Goal: Task Accomplishment & Management: Manage account settings

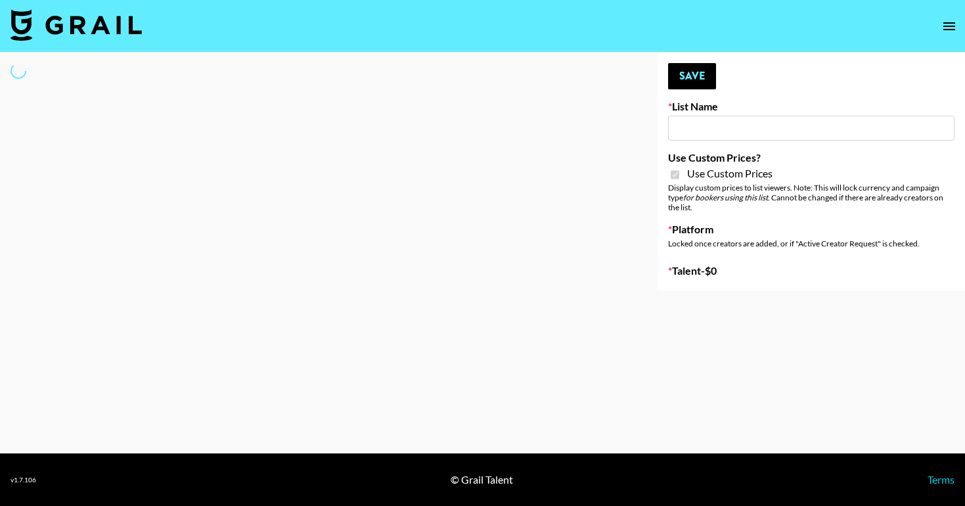
type input "Walmart Fashion"
checkbox input "true"
select select "Brand"
type input "HaruHaru Wonder 15/10"
checkbox input "true"
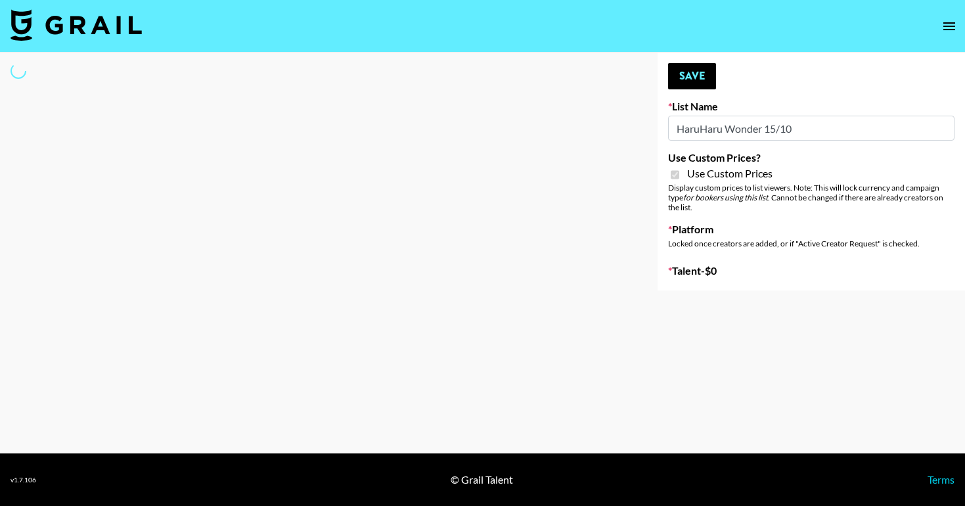
select select "Brand"
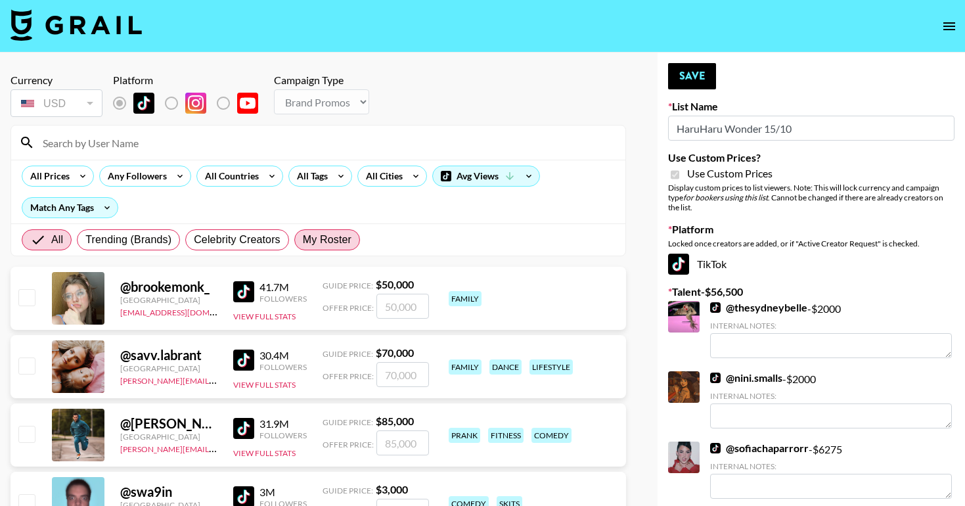
click at [316, 250] on label "My Roster" at bounding box center [327, 239] width 66 height 21
click at [303, 240] on input "My Roster" at bounding box center [303, 240] width 0 height 0
radio input "true"
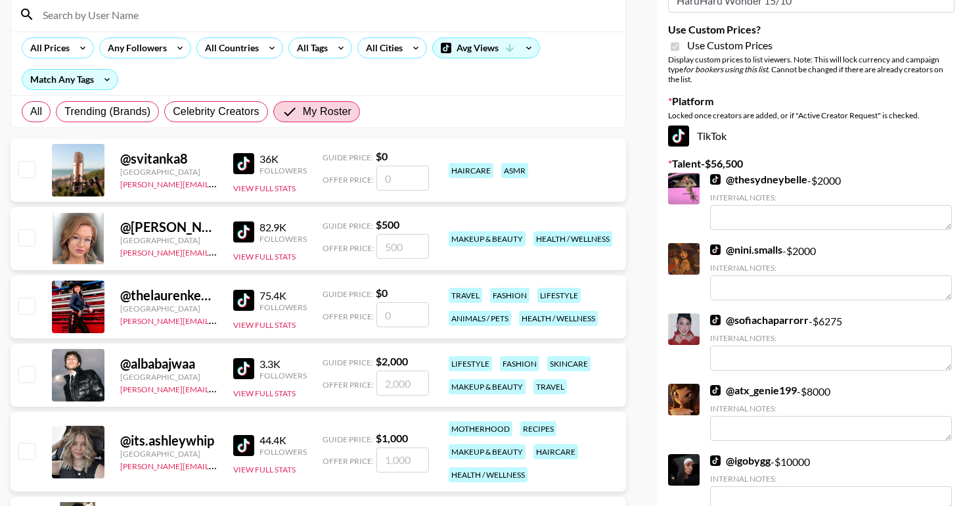
scroll to position [130, 0]
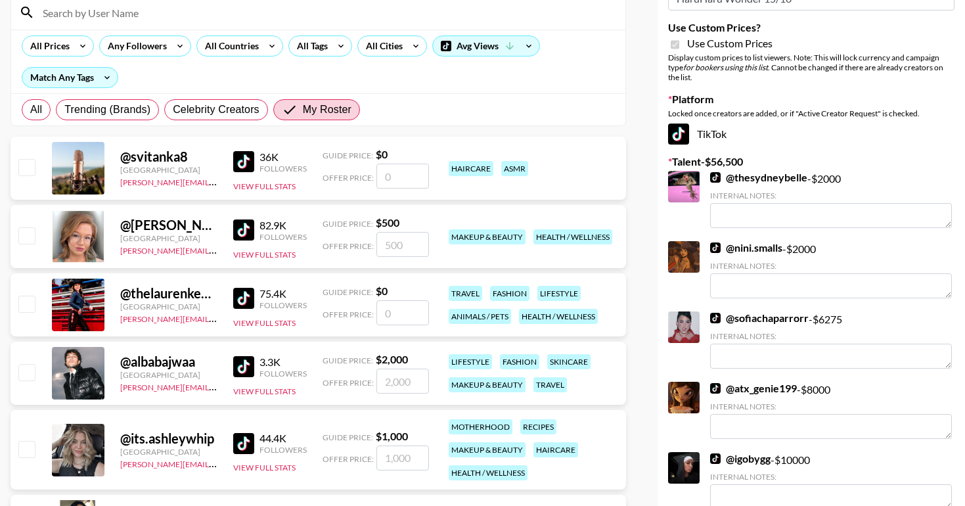
click at [32, 239] on input "checkbox" at bounding box center [26, 235] width 16 height 16
checkbox input "true"
type input "500"
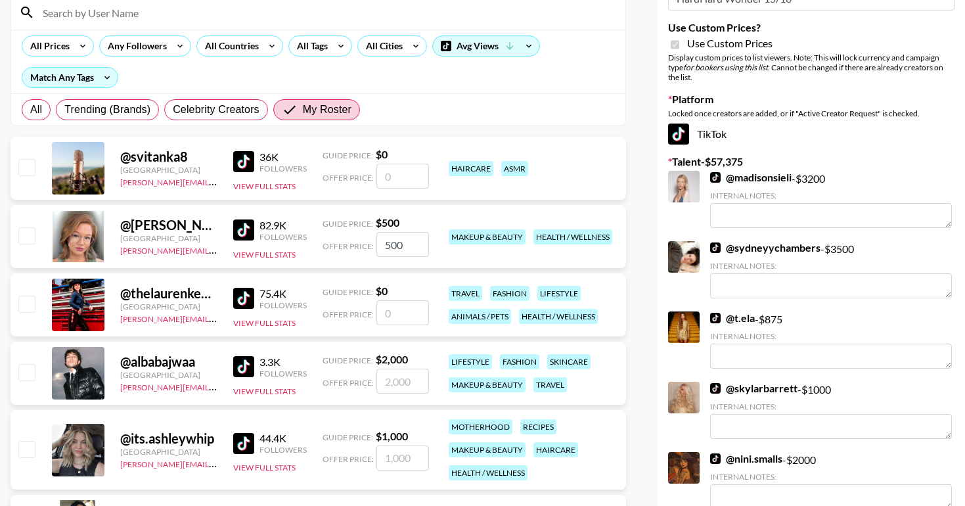
click at [403, 249] on input "500" at bounding box center [403, 244] width 53 height 25
checkbox input "true"
type input "1000"
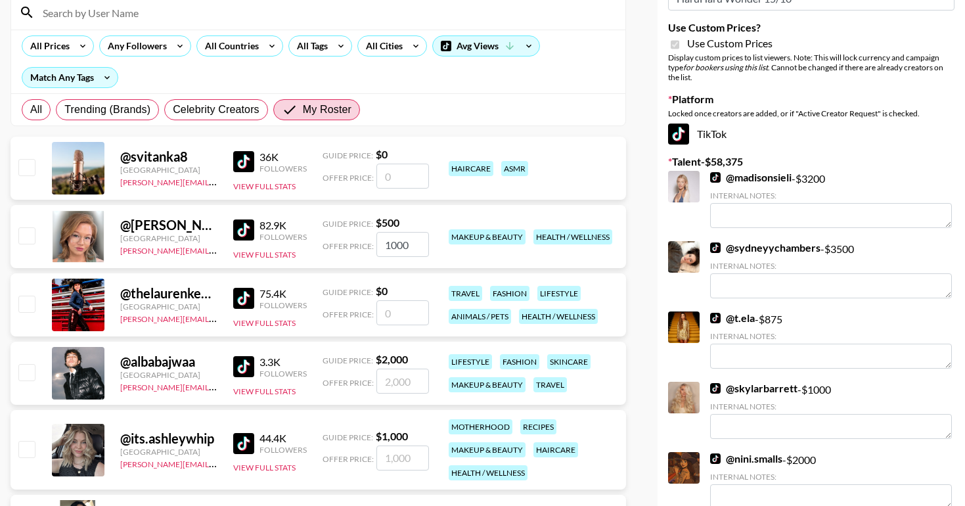
checkbox input "false"
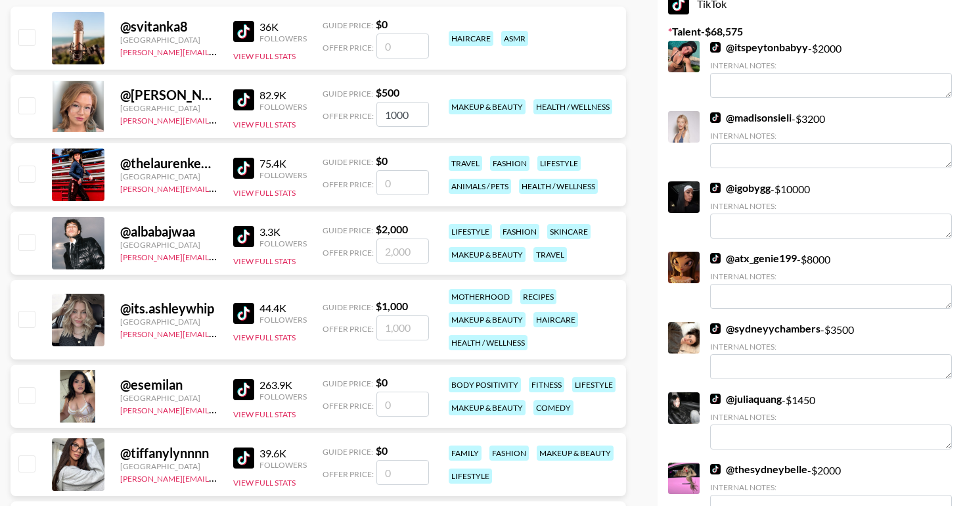
scroll to position [343, 0]
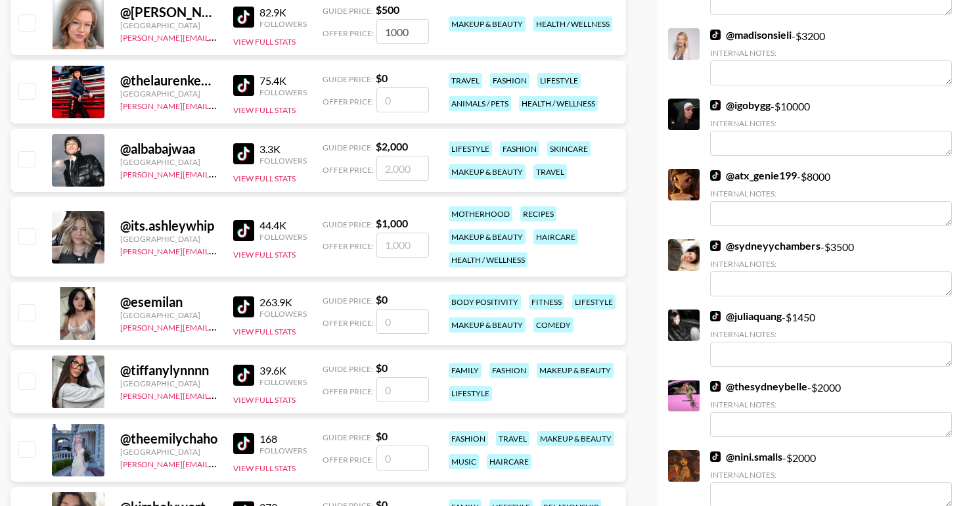
type input "1000"
click at [28, 235] on input "checkbox" at bounding box center [26, 236] width 16 height 16
checkbox input "true"
type input "1000"
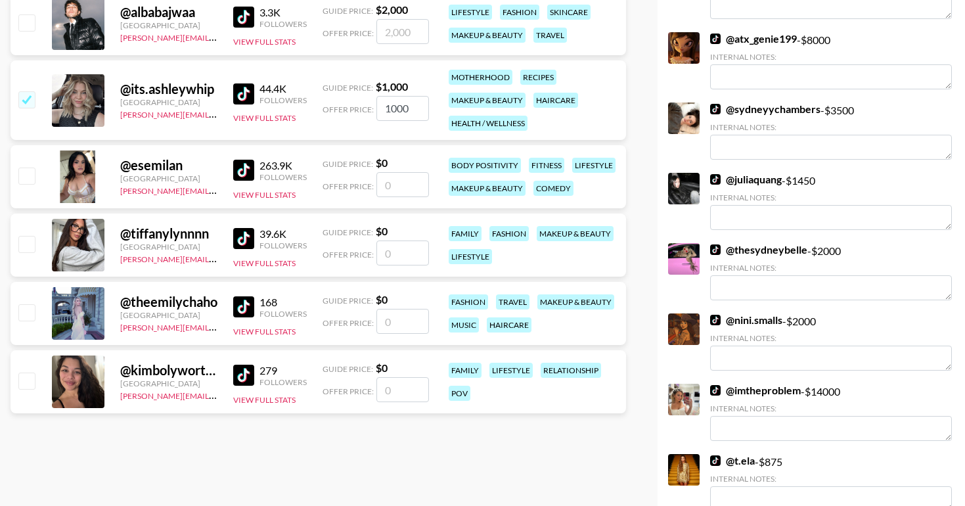
scroll to position [424, 0]
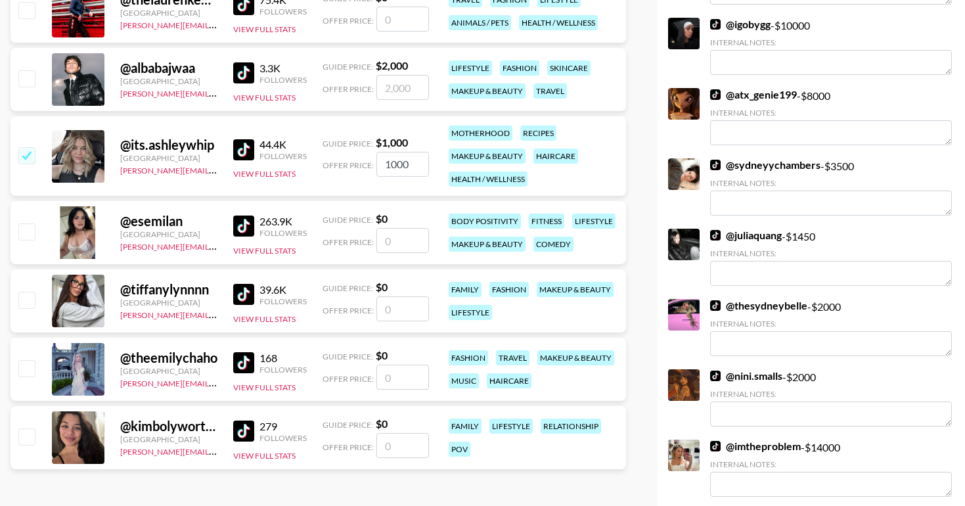
click at [18, 232] on input "checkbox" at bounding box center [26, 231] width 16 height 16
click at [27, 232] on input "checkbox" at bounding box center [26, 231] width 16 height 16
click at [414, 248] on input "number" at bounding box center [403, 240] width 53 height 25
checkbox input "true"
type input "14"
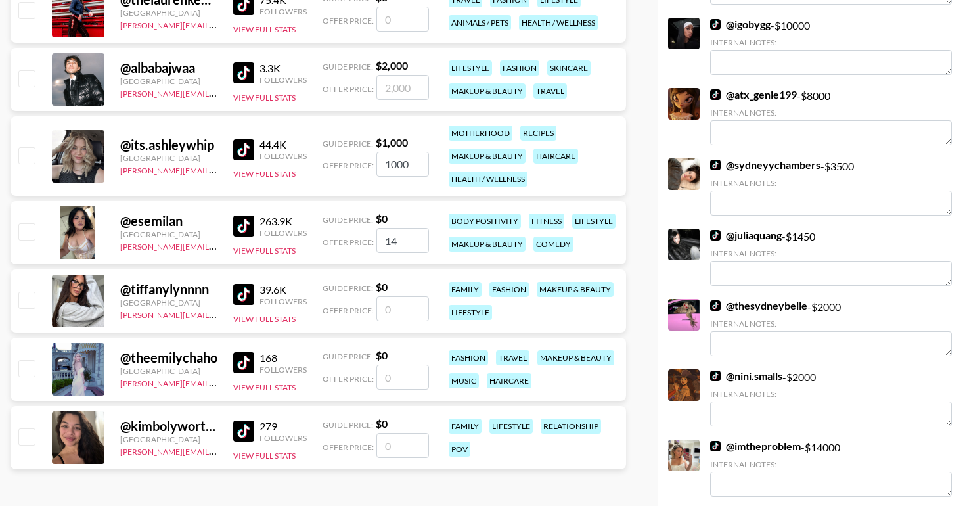
checkbox input "false"
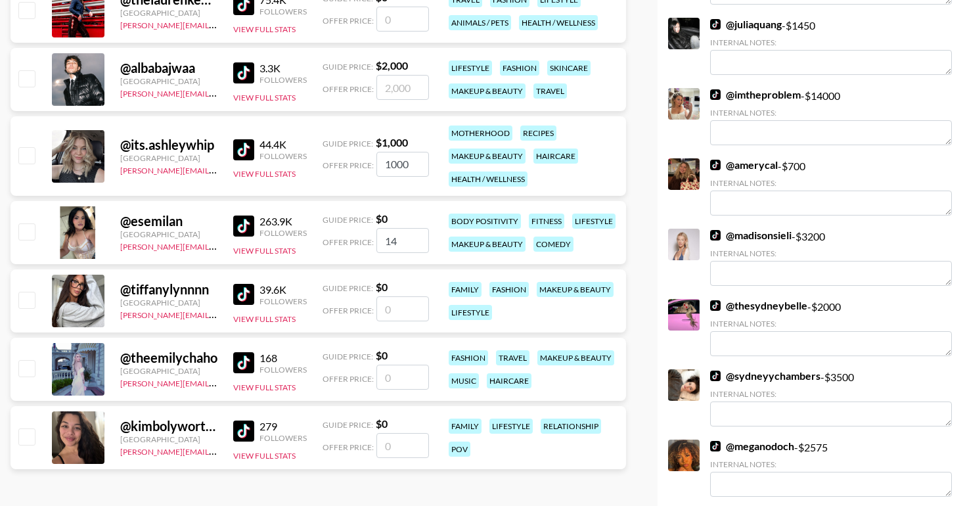
checkbox input "true"
type input "1400"
checkbox input "false"
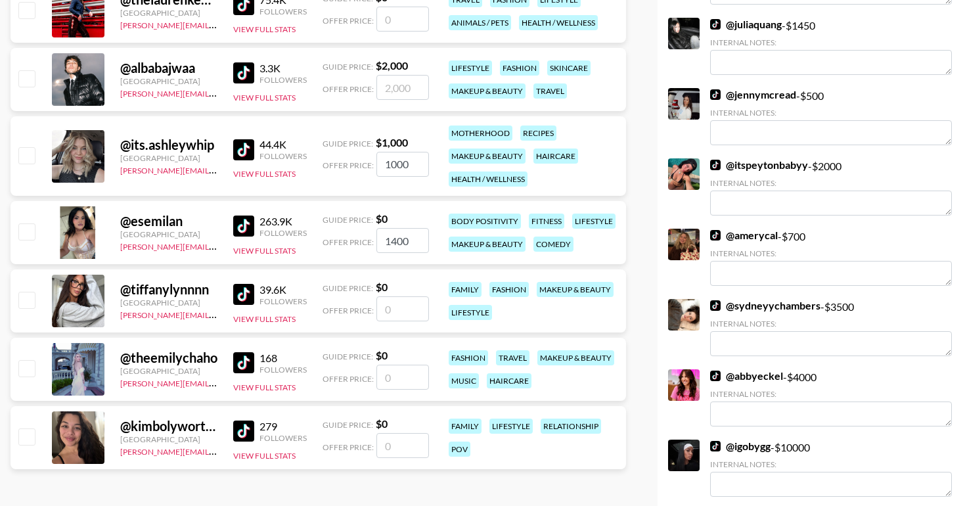
type input "1400"
click at [22, 231] on input "checkbox" at bounding box center [26, 231] width 16 height 16
checkbox input "false"
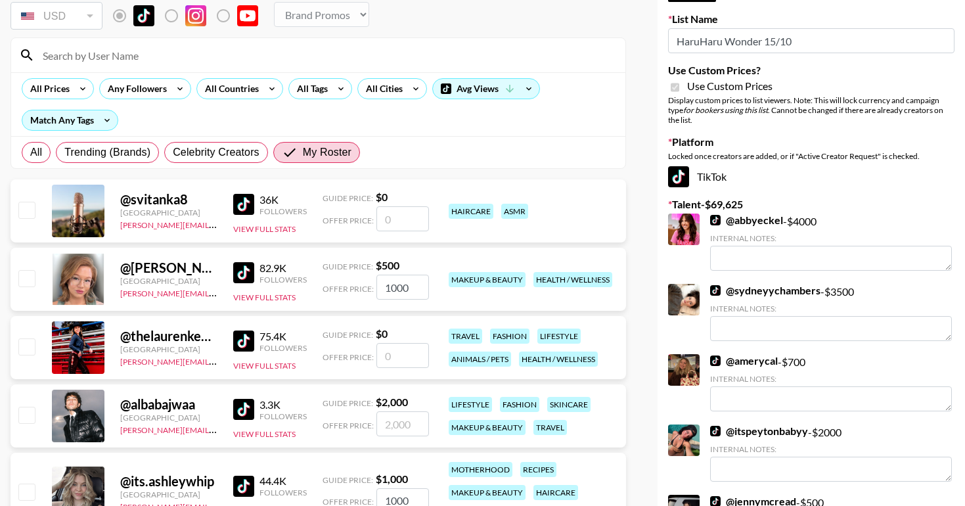
scroll to position [0, 0]
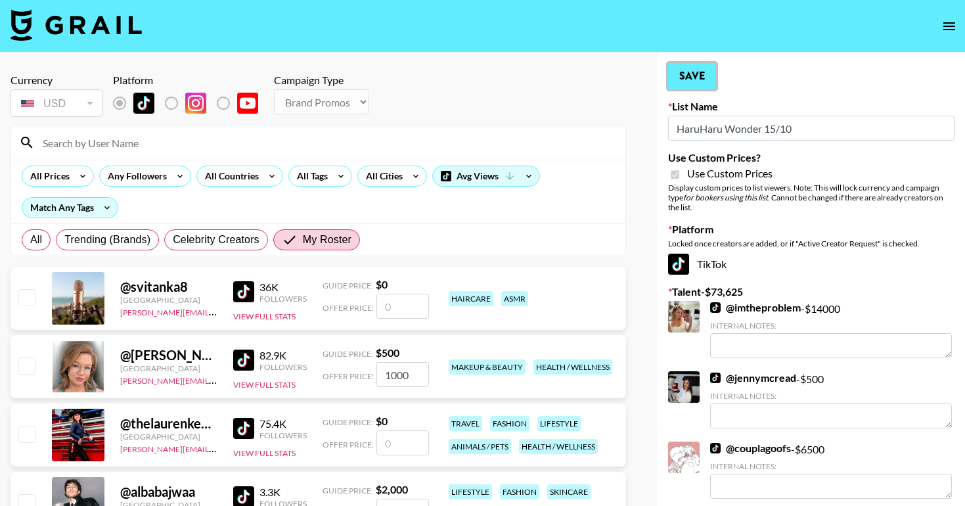
click at [686, 74] on button "Save" at bounding box center [692, 76] width 48 height 26
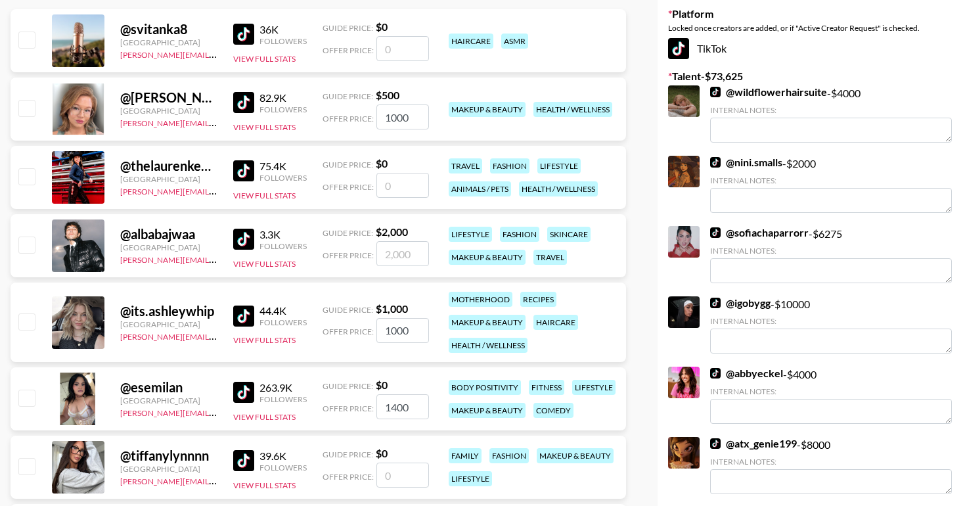
scroll to position [162, 0]
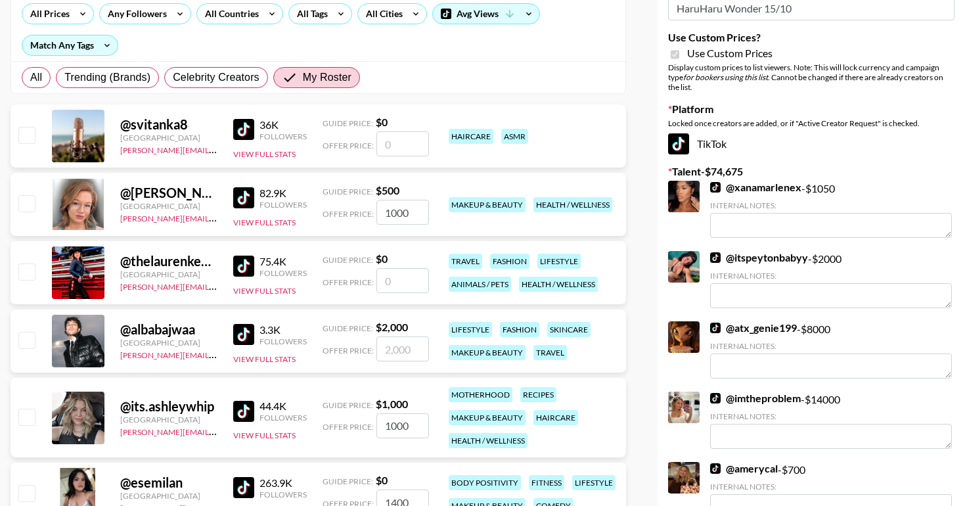
click at [403, 214] on input "1000" at bounding box center [403, 212] width 53 height 25
click at [20, 203] on input "checkbox" at bounding box center [26, 203] width 16 height 16
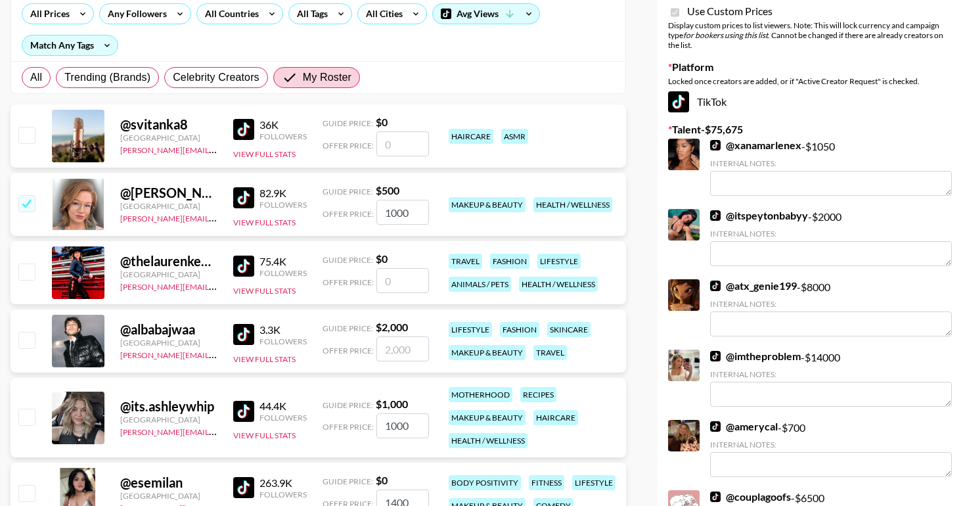
checkbox input "false"
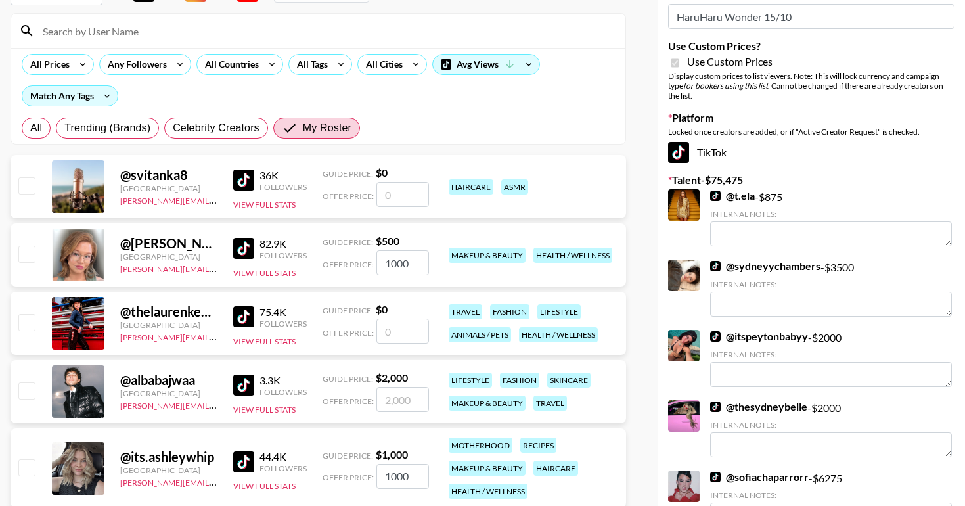
scroll to position [0, 0]
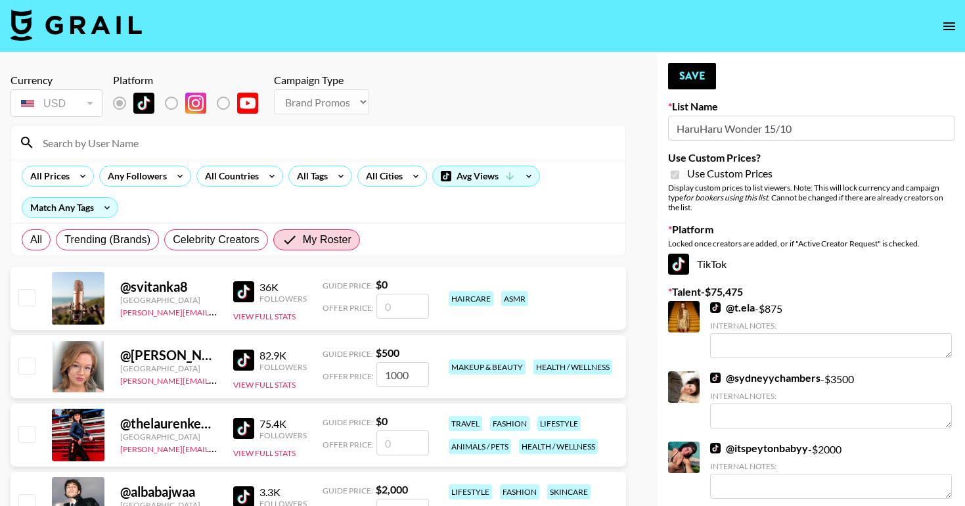
click at [697, 81] on button "Save" at bounding box center [692, 76] width 48 height 26
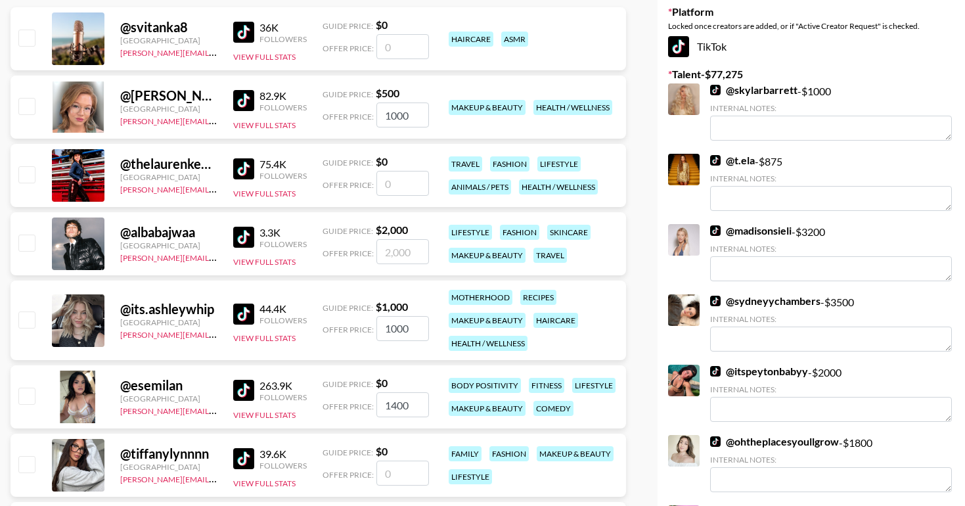
scroll to position [280, 0]
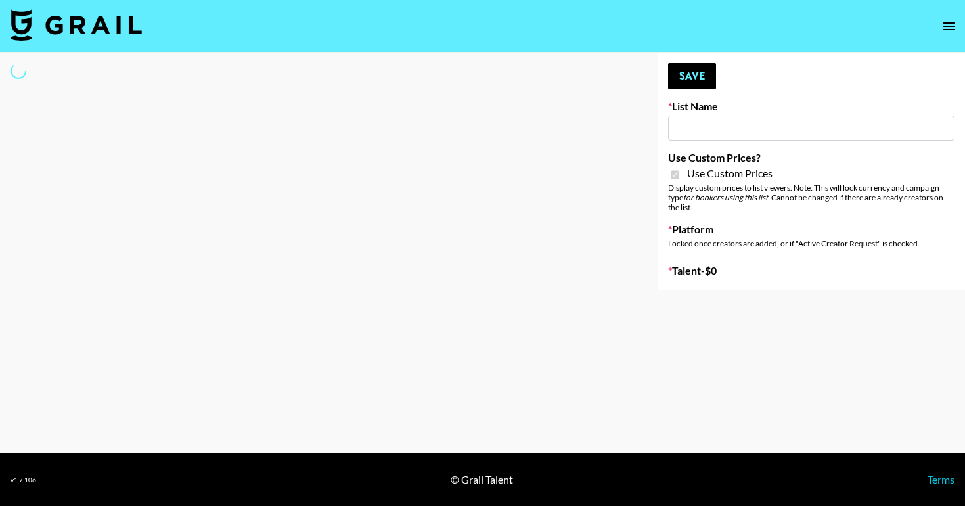
type input "HaruHaru Wonder 15/10"
checkbox input "true"
select select "Brand"
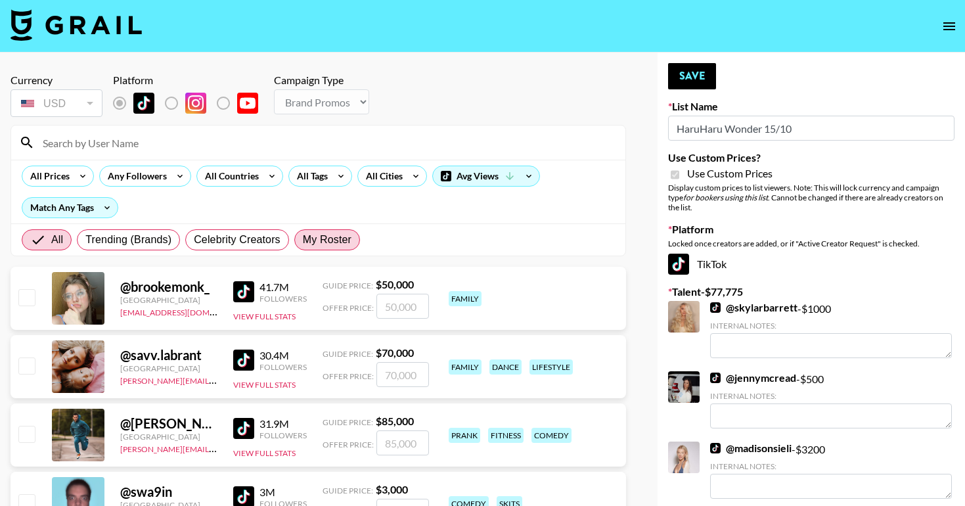
click at [313, 231] on label "My Roster" at bounding box center [327, 239] width 66 height 21
click at [303, 240] on input "My Roster" at bounding box center [303, 240] width 0 height 0
radio input "true"
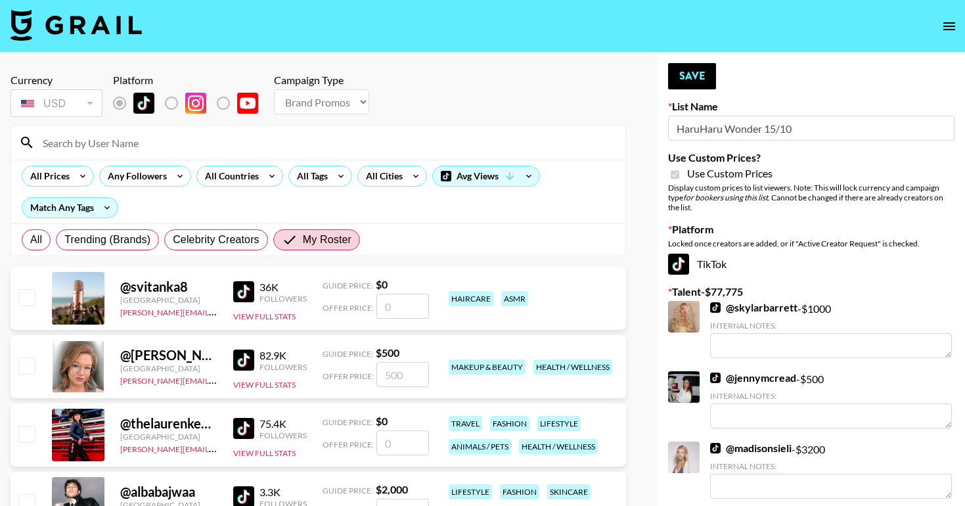
click at [22, 363] on input "checkbox" at bounding box center [26, 365] width 16 height 16
checkbox input "true"
click at [420, 377] on input "500" at bounding box center [403, 374] width 53 height 25
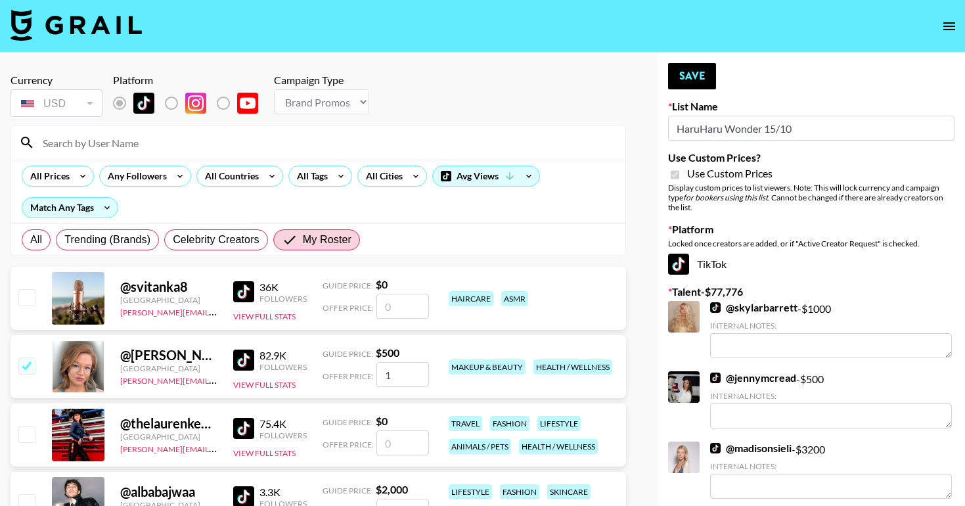
type input "10"
checkbox input "false"
type input "100"
checkbox input "true"
type input "1000"
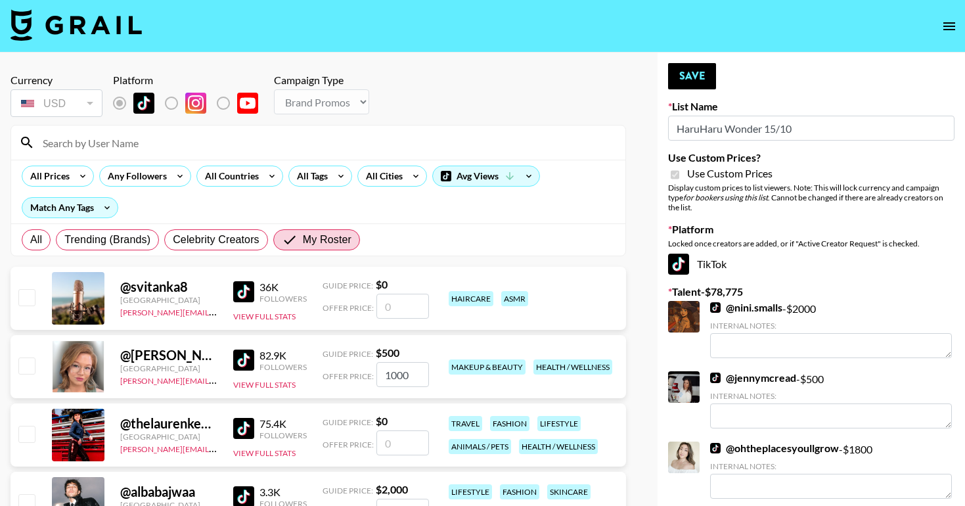
checkbox input "false"
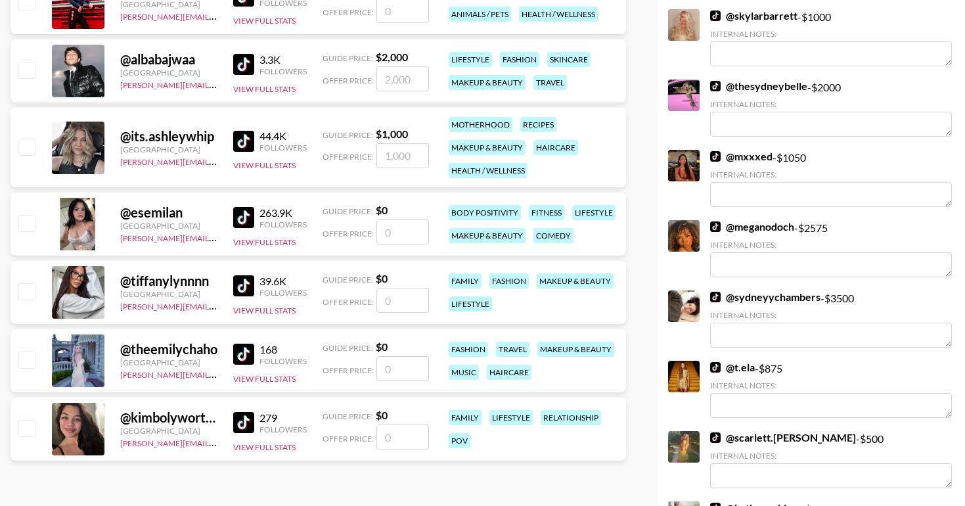
scroll to position [434, 0]
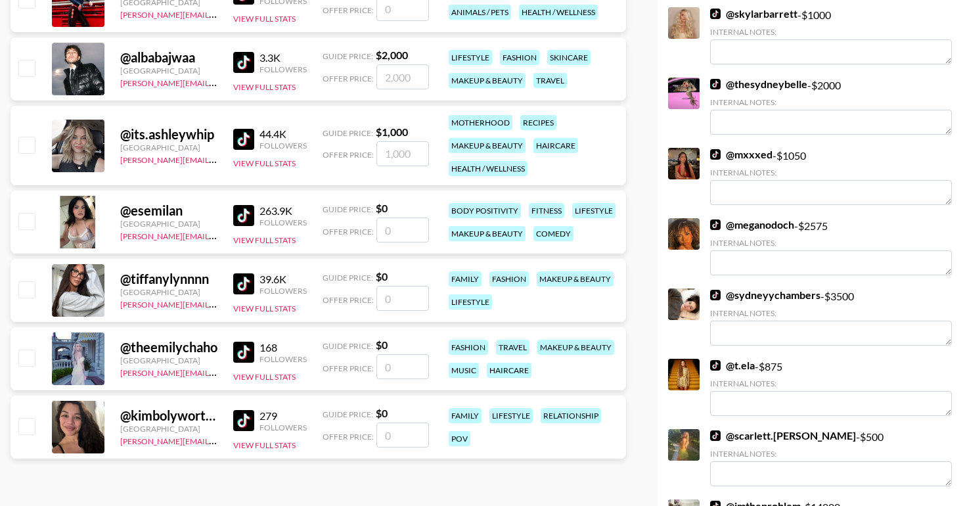
type input "1000"
click at [30, 220] on input "checkbox" at bounding box center [26, 221] width 16 height 16
click at [403, 227] on input "number" at bounding box center [403, 229] width 53 height 25
checkbox input "true"
type input "1400"
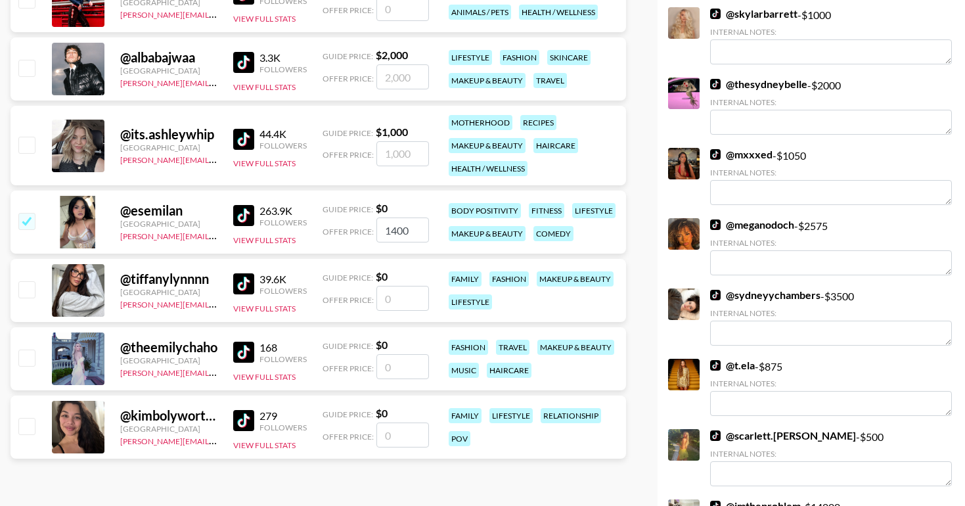
click at [24, 147] on input "checkbox" at bounding box center [26, 145] width 16 height 16
checkbox input "true"
type input "1000"
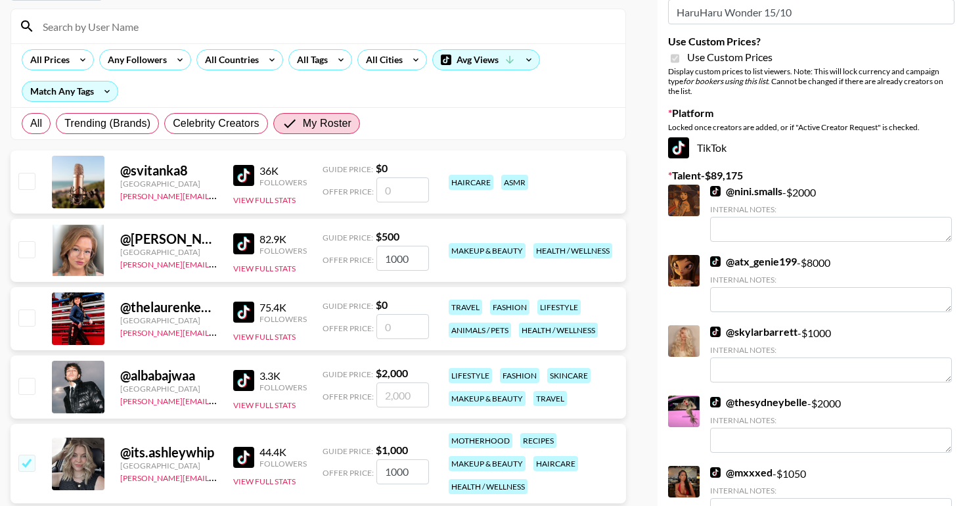
scroll to position [0, 0]
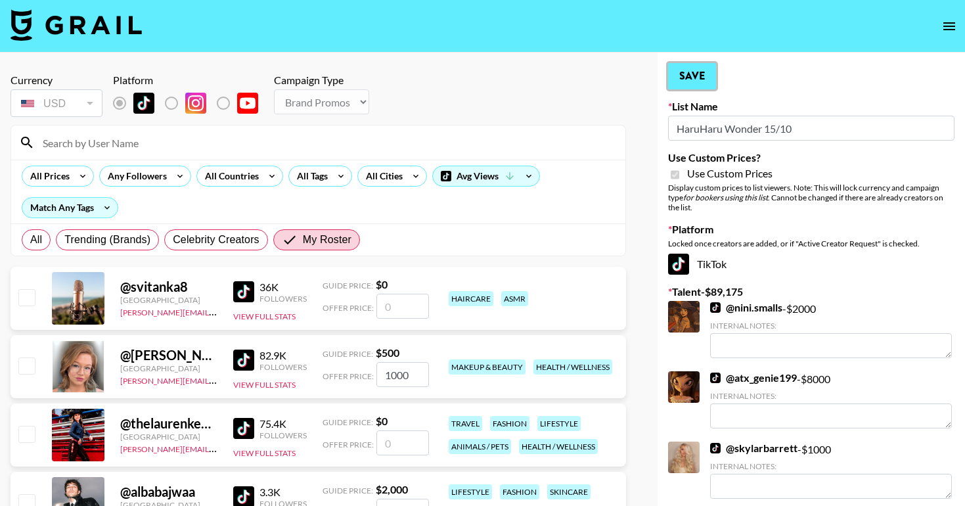
click at [702, 68] on button "Save" at bounding box center [692, 76] width 48 height 26
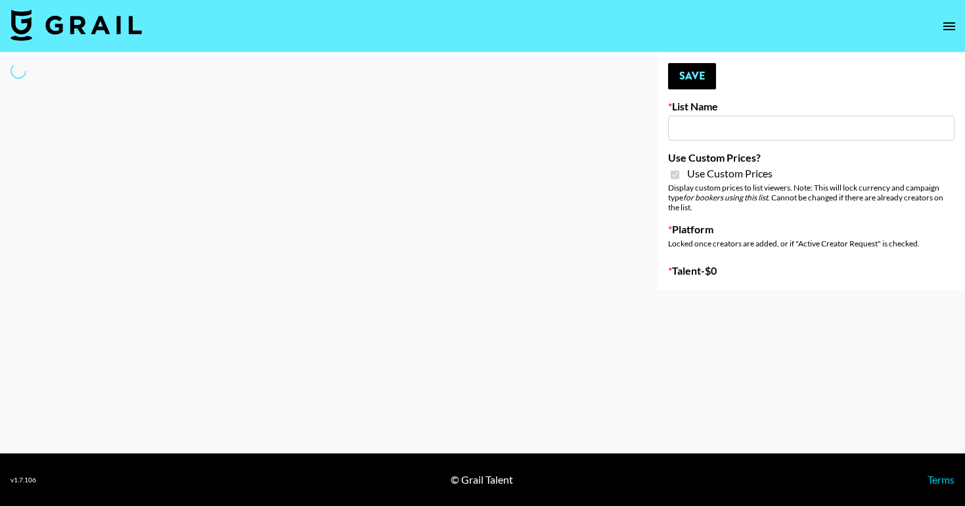
type input "Walmart Fashion"
checkbox input "true"
select select "Brand"
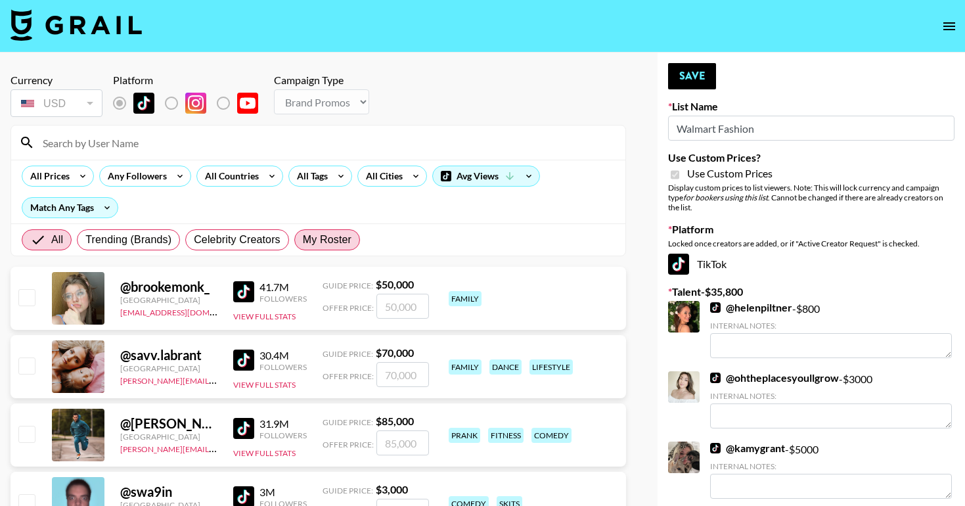
click at [330, 244] on span "My Roster" at bounding box center [327, 240] width 49 height 16
click at [303, 240] on input "My Roster" at bounding box center [303, 240] width 0 height 0
radio input "true"
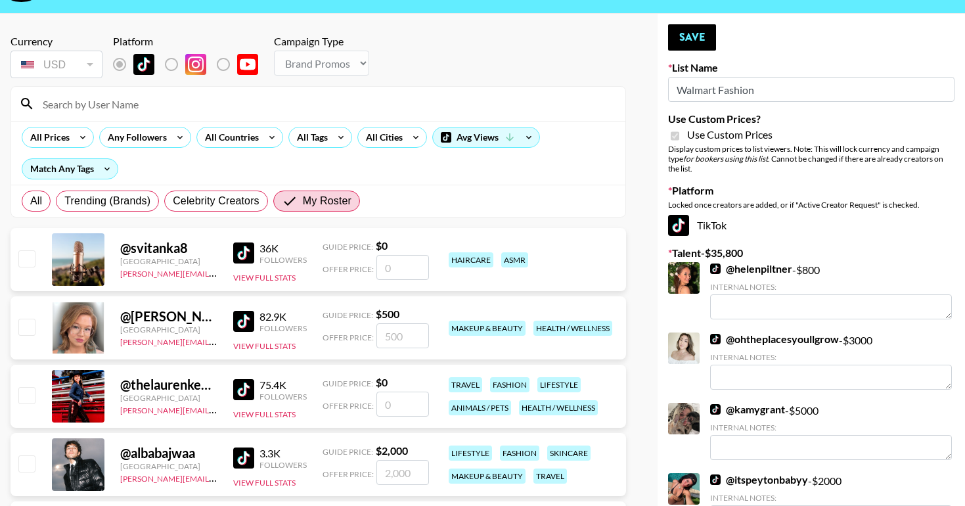
scroll to position [154, 0]
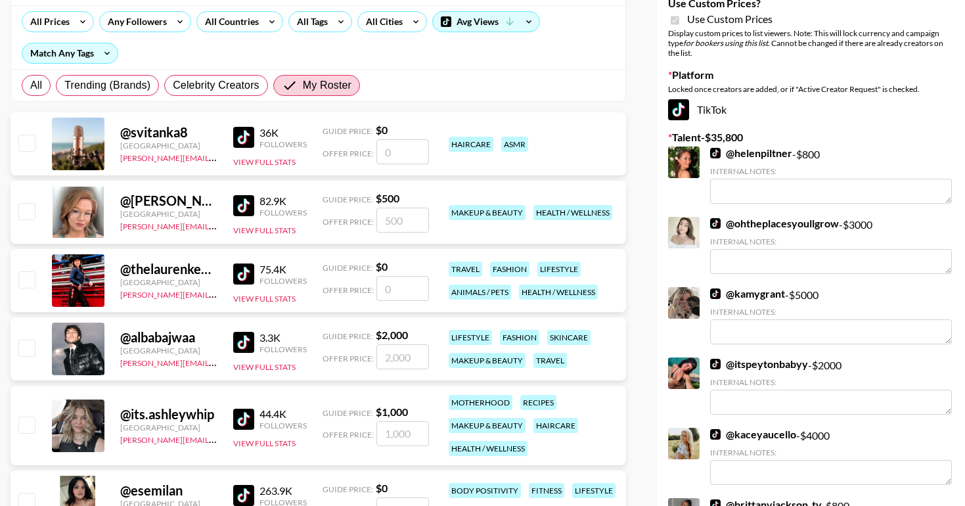
click at [16, 214] on div at bounding box center [26, 212] width 20 height 22
click at [22, 214] on input "checkbox" at bounding box center [26, 211] width 16 height 16
checkbox input "true"
click at [392, 228] on input "500" at bounding box center [403, 220] width 53 height 25
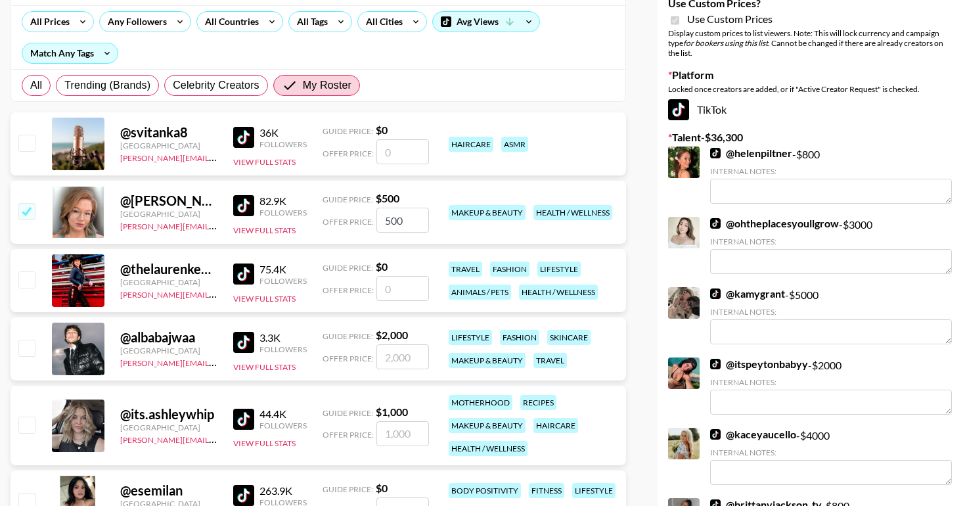
click at [392, 228] on input "500" at bounding box center [403, 220] width 53 height 25
type input "1000"
checkbox input "false"
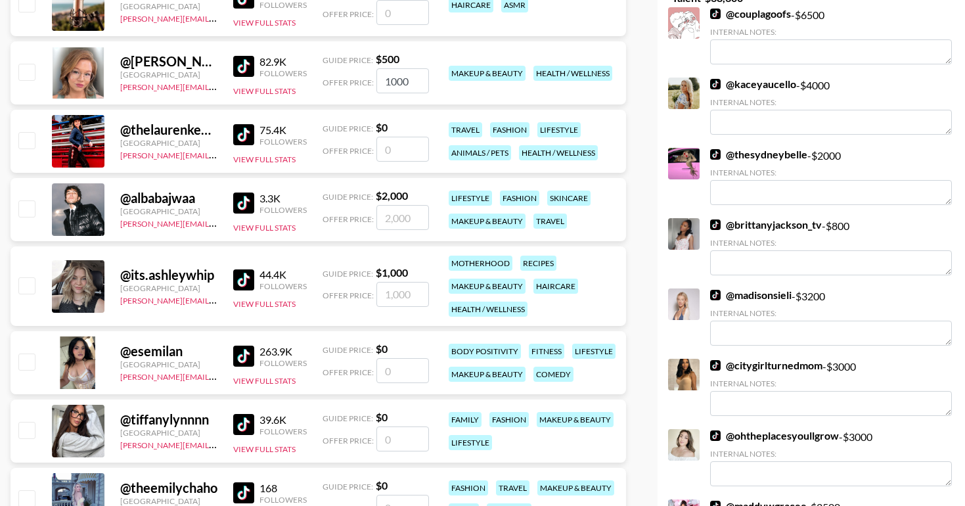
scroll to position [296, 0]
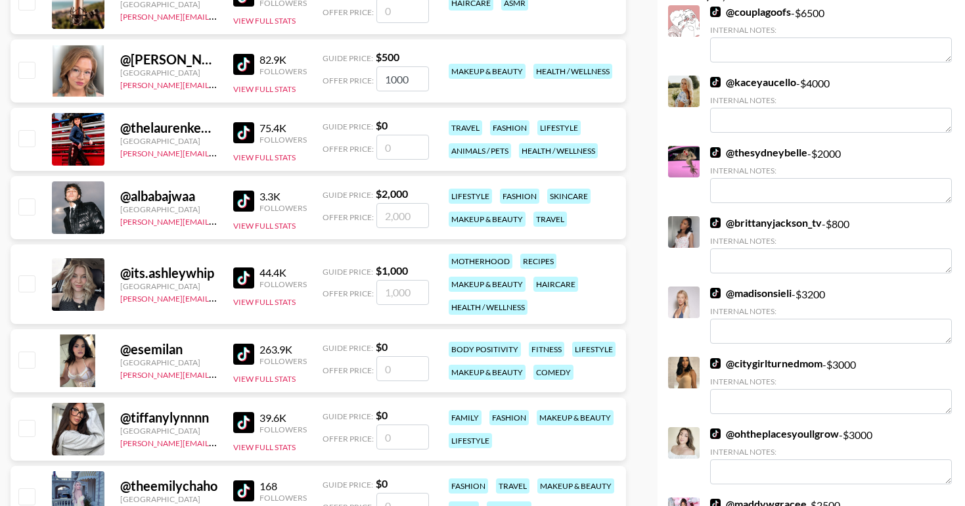
type input "1000"
click at [30, 363] on input "checkbox" at bounding box center [26, 360] width 16 height 16
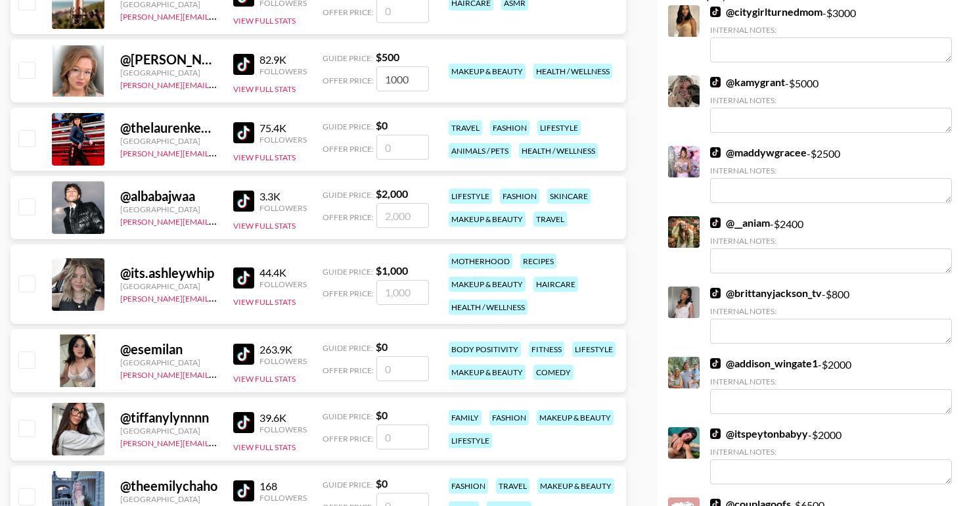
click at [402, 368] on input "number" at bounding box center [403, 368] width 53 height 25
checkbox input "true"
type input "1400"
checkbox input "false"
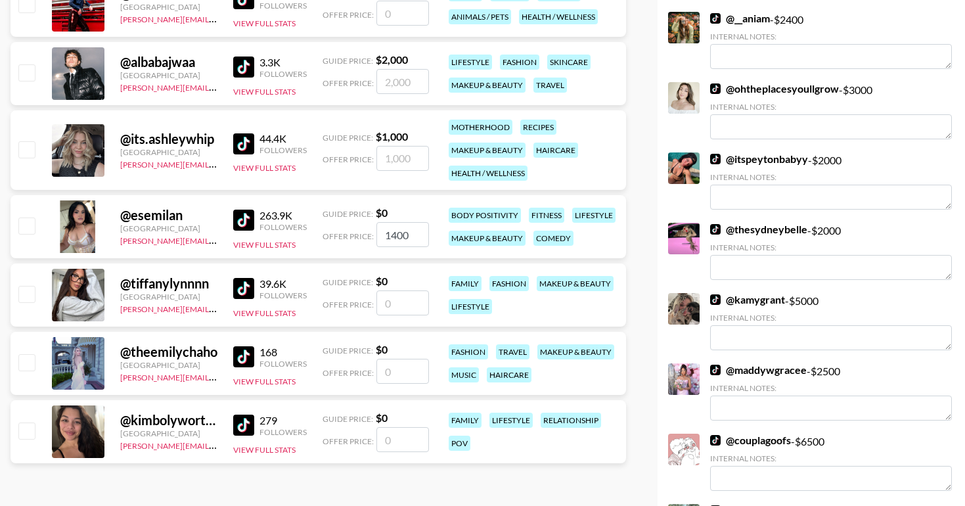
scroll to position [434, 0]
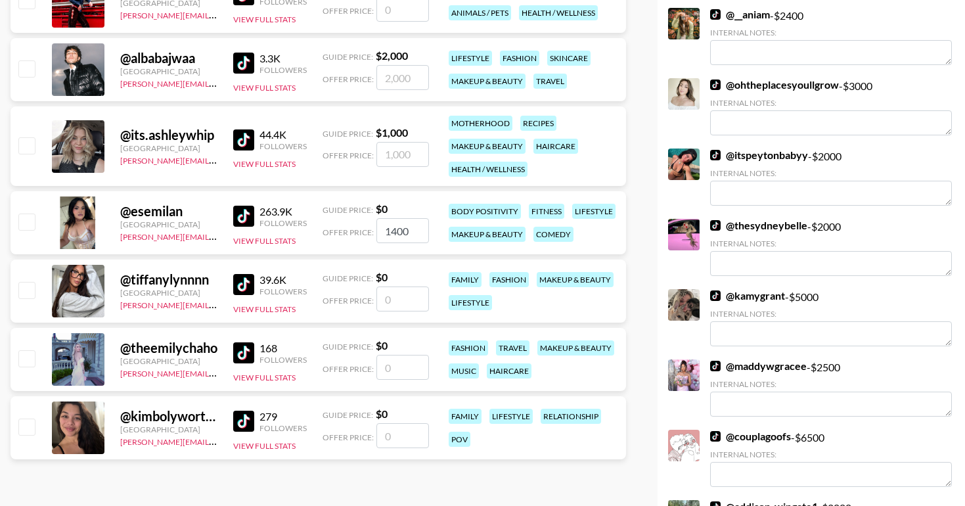
type input "1400"
click at [20, 216] on input "checkbox" at bounding box center [26, 222] width 16 height 16
checkbox input "true"
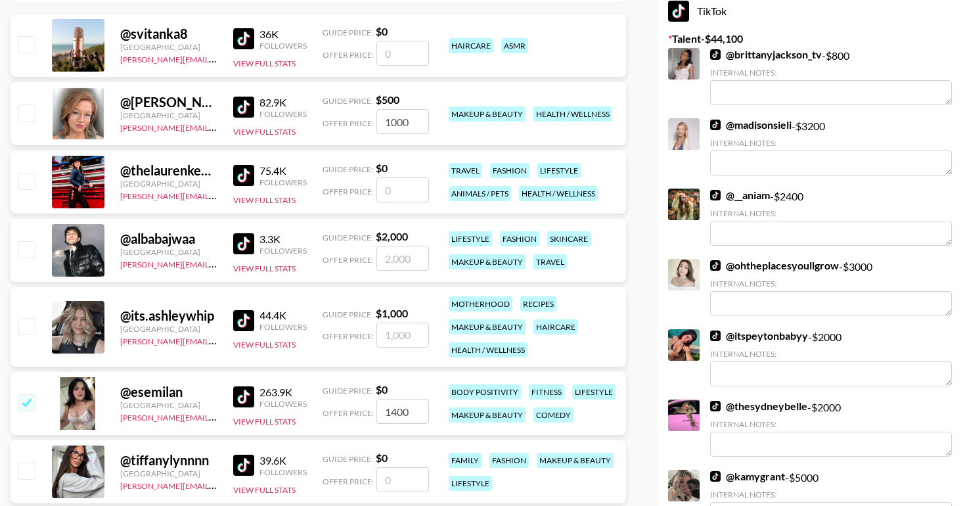
scroll to position [191, 0]
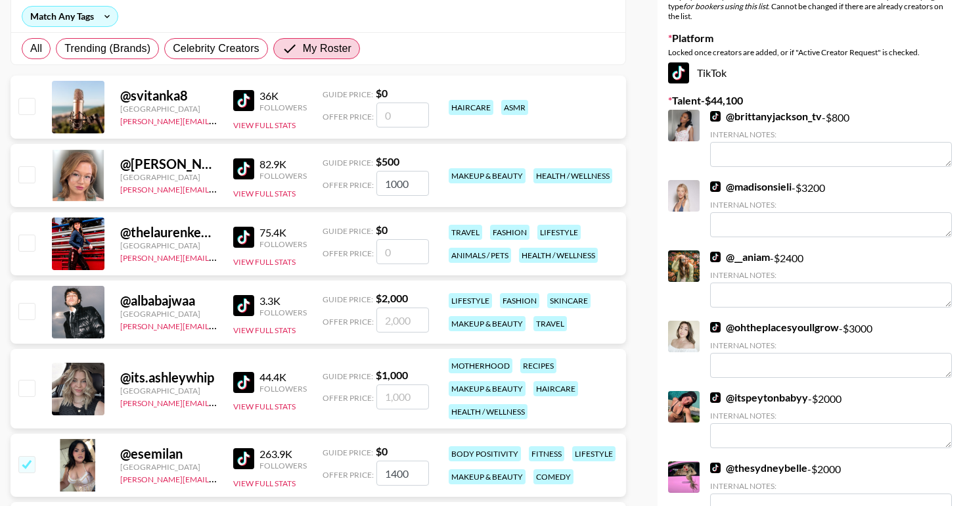
click at [397, 252] on input "number" at bounding box center [403, 251] width 53 height 25
checkbox input "true"
type input "1300"
checkbox input "false"
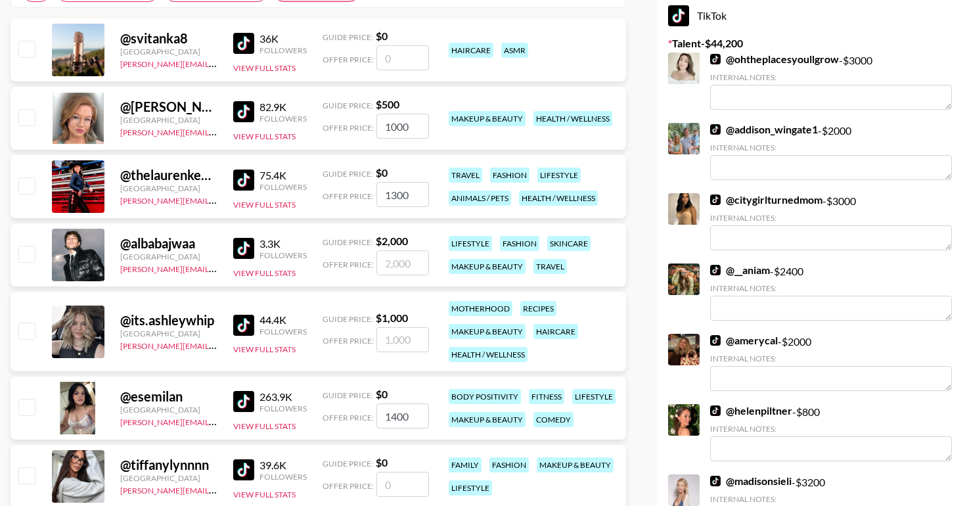
scroll to position [235, 0]
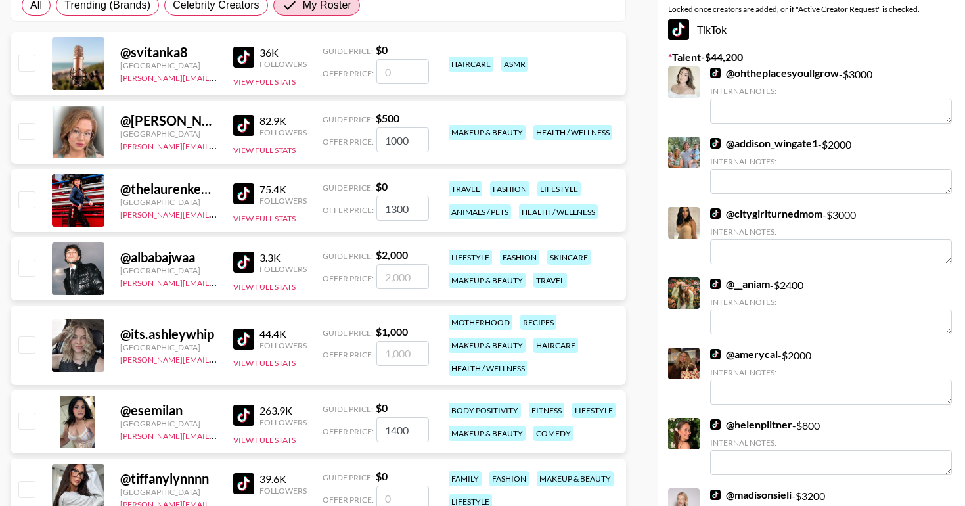
type input "1300"
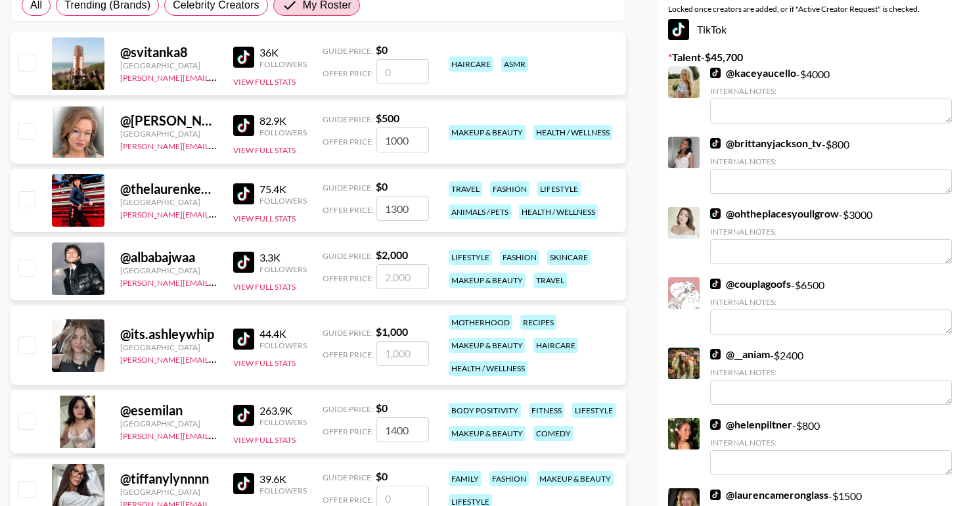
click at [20, 134] on input "checkbox" at bounding box center [26, 131] width 16 height 16
checkbox input "true"
click at [29, 202] on input "checkbox" at bounding box center [26, 199] width 16 height 16
checkbox input "true"
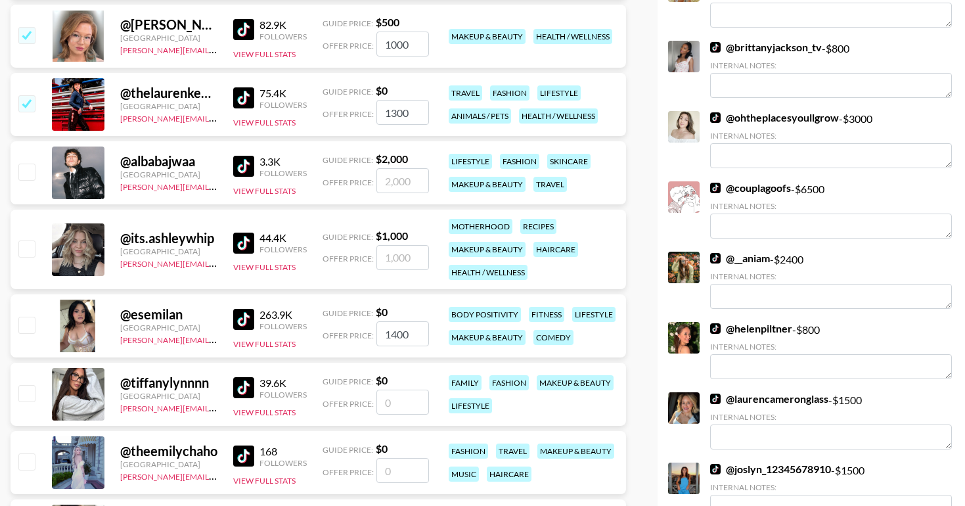
scroll to position [337, 0]
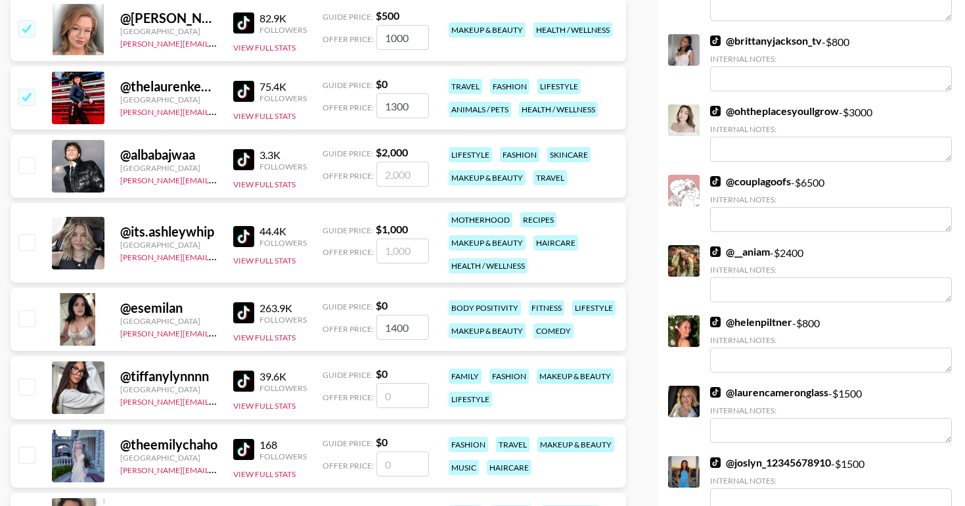
click at [22, 316] on input "checkbox" at bounding box center [26, 318] width 16 height 16
checkbox input "true"
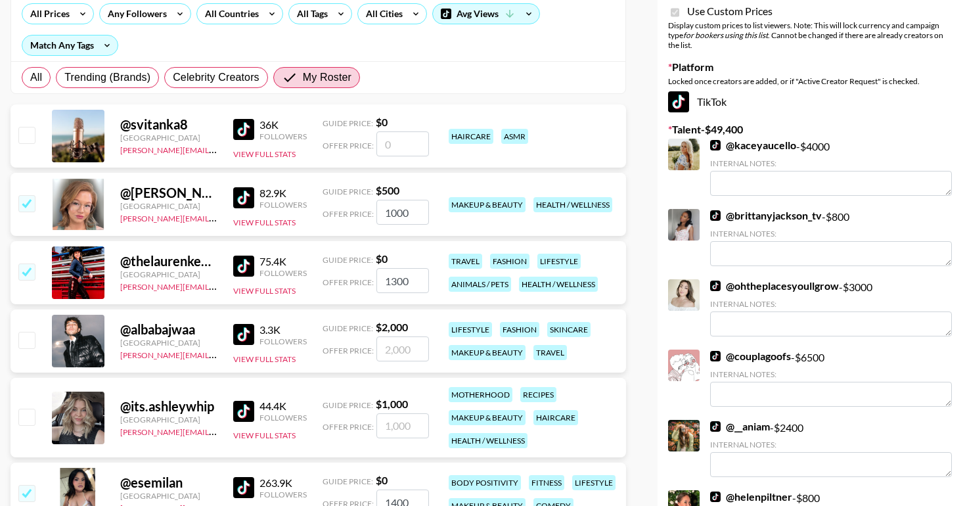
scroll to position [49, 0]
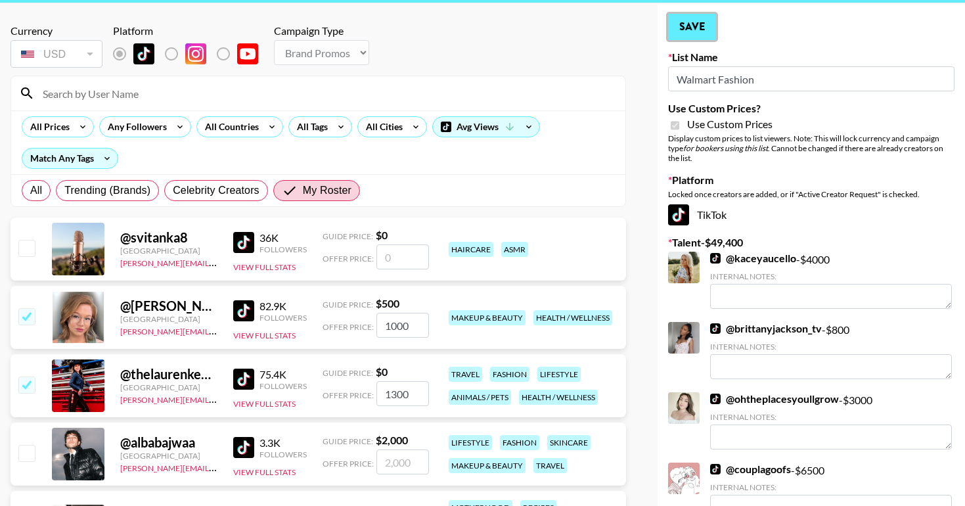
click at [691, 26] on button "Save" at bounding box center [692, 27] width 48 height 26
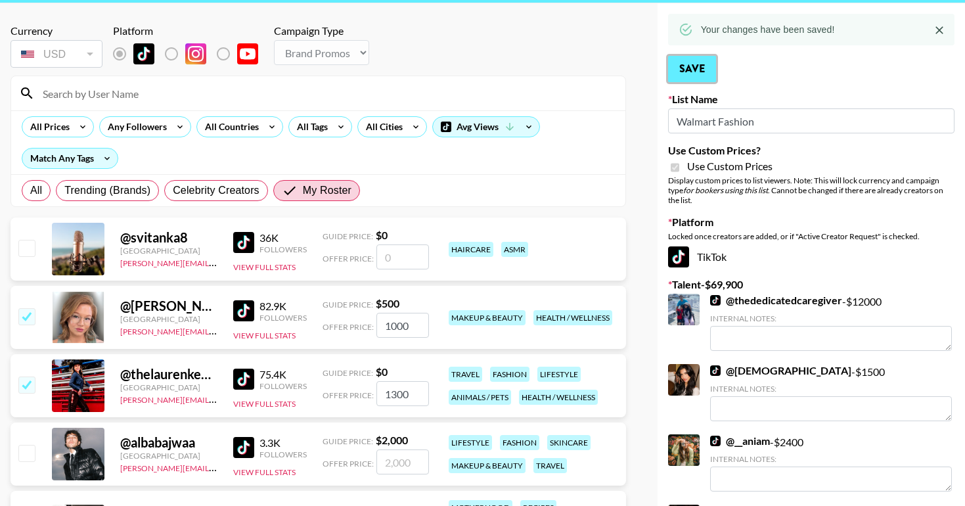
scroll to position [0, 0]
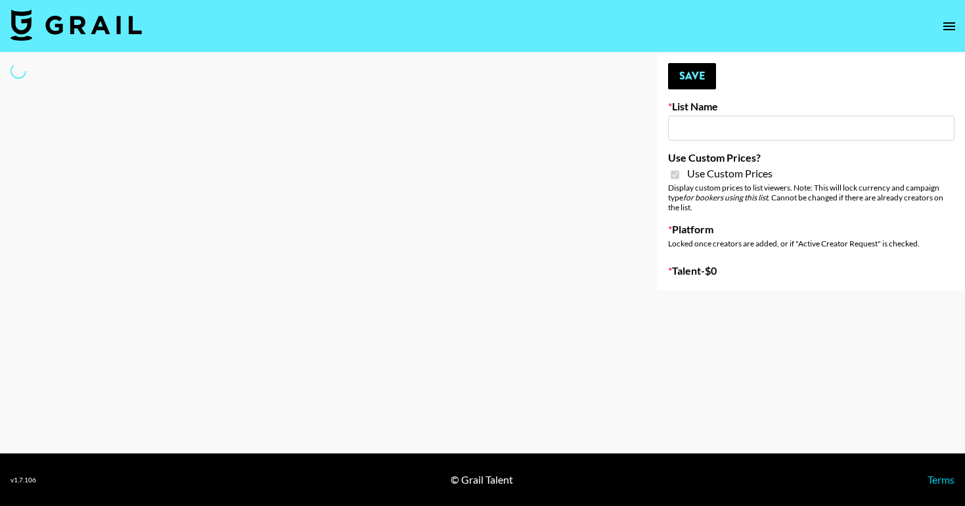
type input "HaruHaru Wonder 15/10"
checkbox input "true"
select select "Brand"
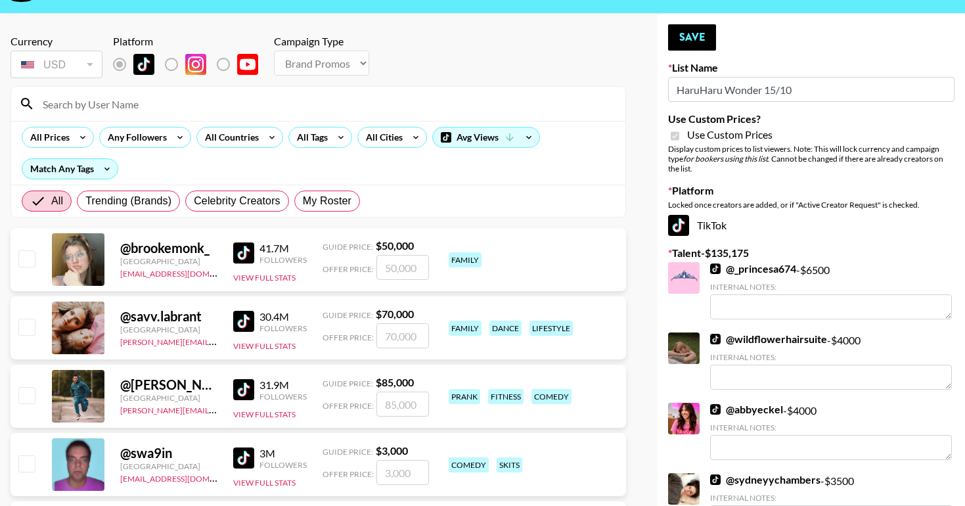
scroll to position [40, 0]
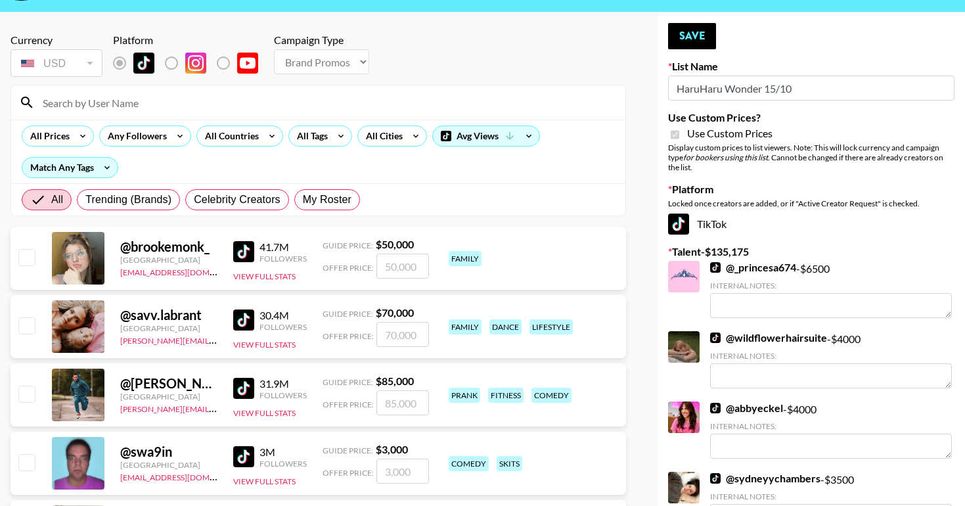
click at [693, 217] on div "TikTok" at bounding box center [811, 224] width 286 height 21
click at [680, 220] on img at bounding box center [678, 224] width 21 height 21
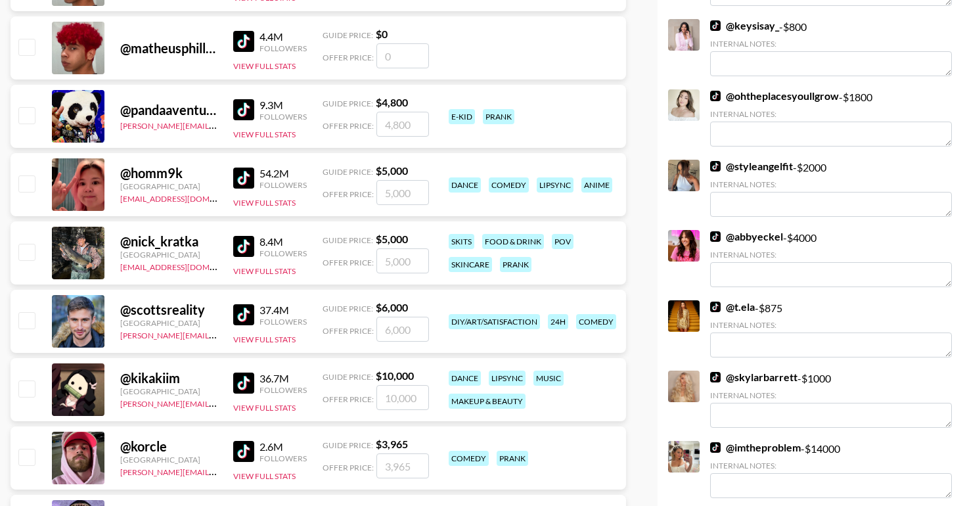
scroll to position [2184, 0]
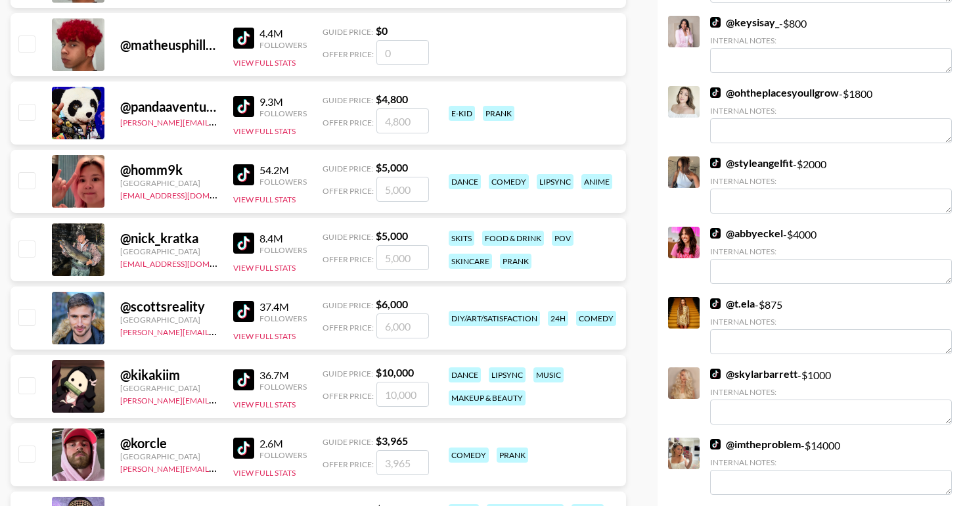
click at [747, 442] on link "@ imtheproblem" at bounding box center [755, 444] width 91 height 13
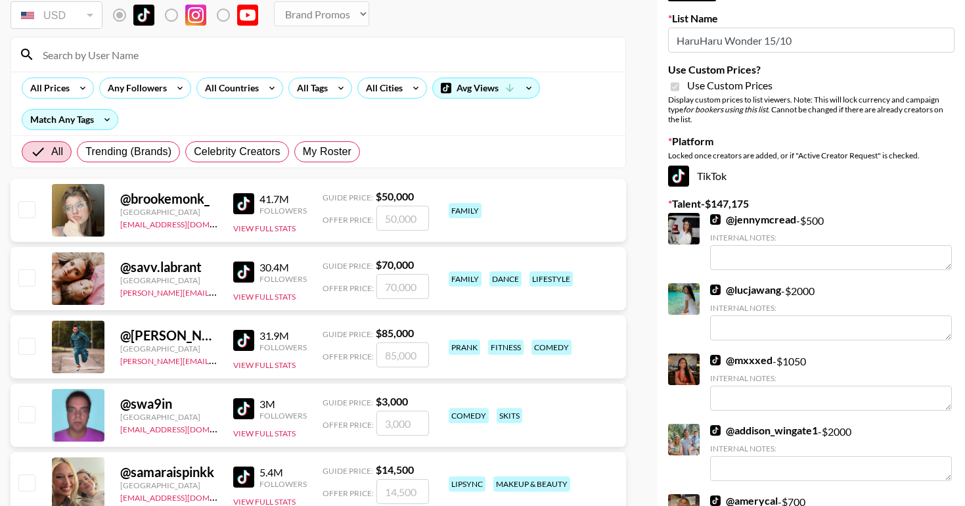
scroll to position [0, 0]
